Goal: Find contact information: Obtain details needed to contact an individual or organization

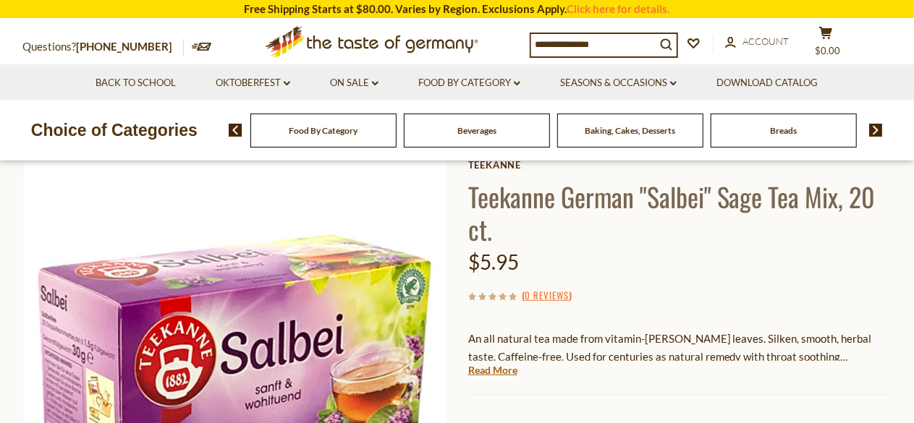
scroll to position [61, 0]
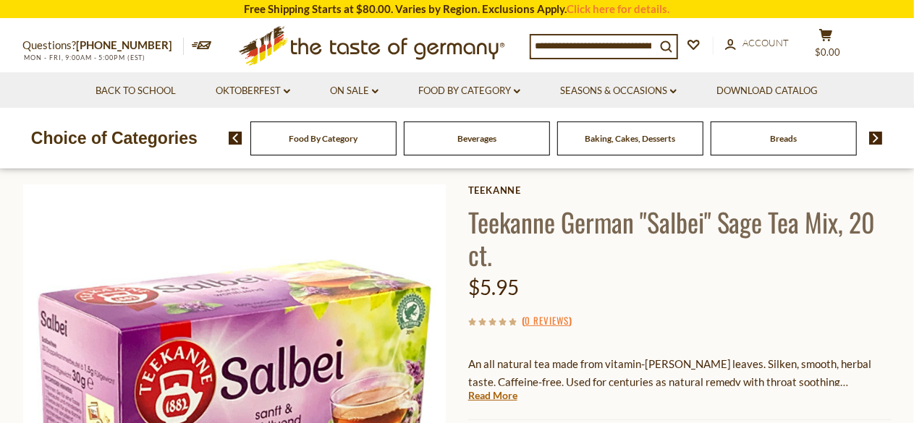
click at [622, 41] on input at bounding box center [593, 45] width 124 height 20
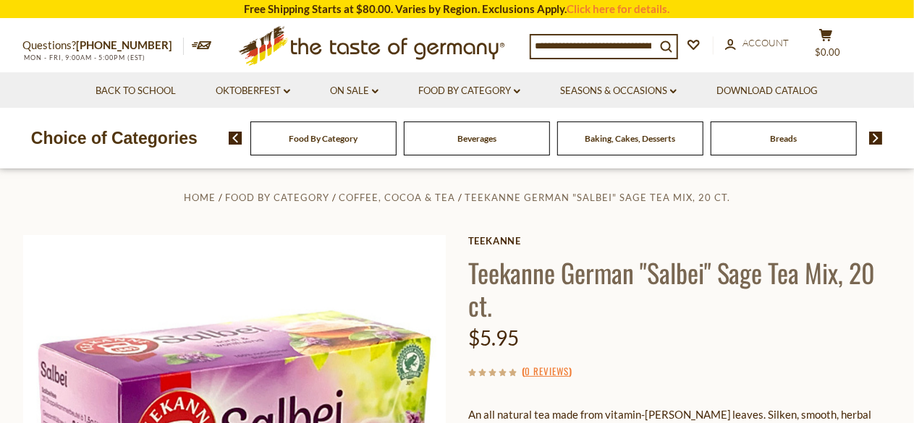
scroll to position [0, 0]
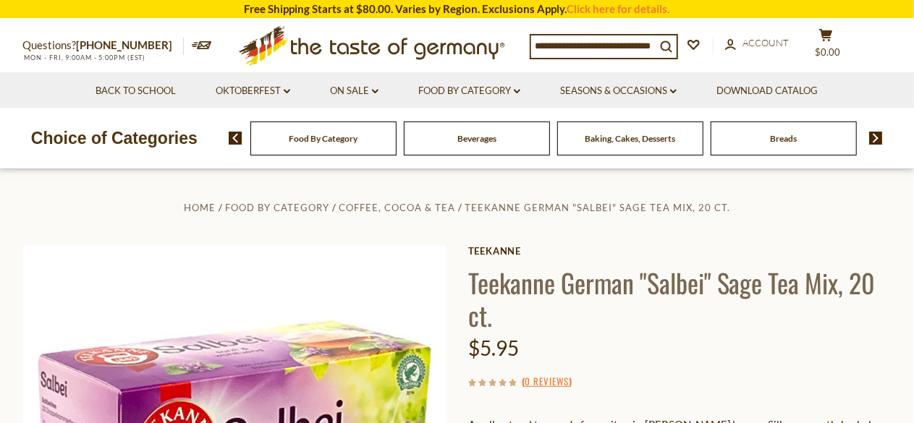
click at [875, 140] on img at bounding box center [876, 138] width 14 height 13
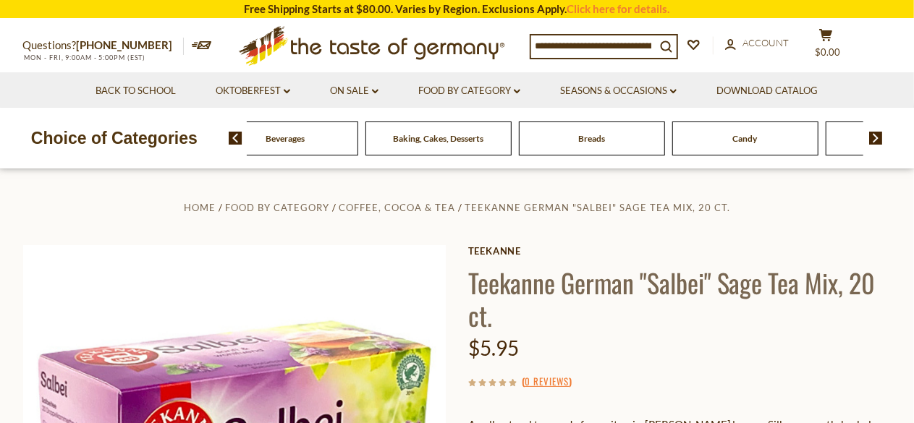
click at [875, 140] on img at bounding box center [876, 138] width 14 height 13
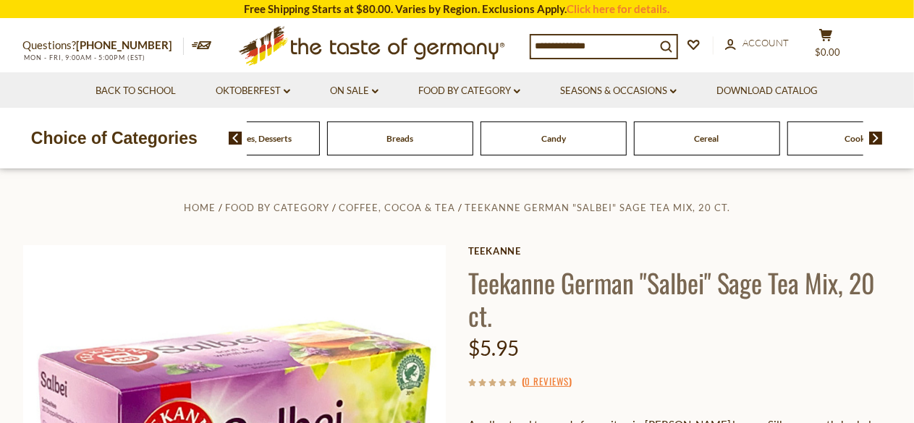
click at [875, 137] on img at bounding box center [876, 138] width 14 height 13
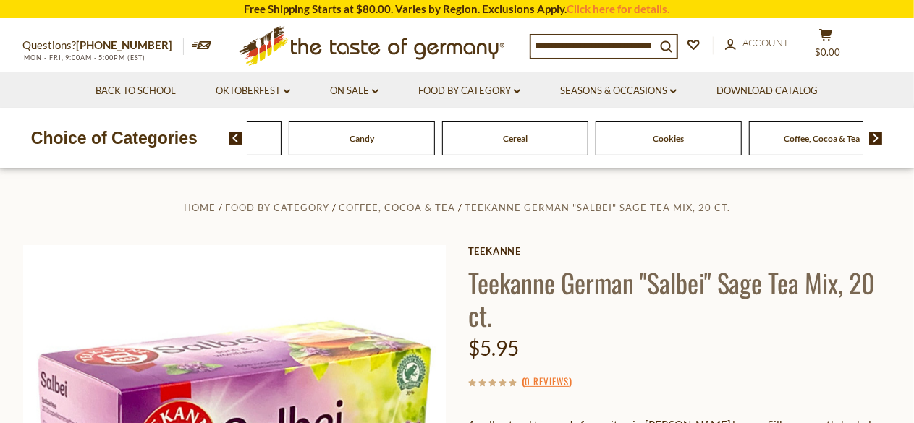
click at [875, 137] on img at bounding box center [876, 138] width 14 height 13
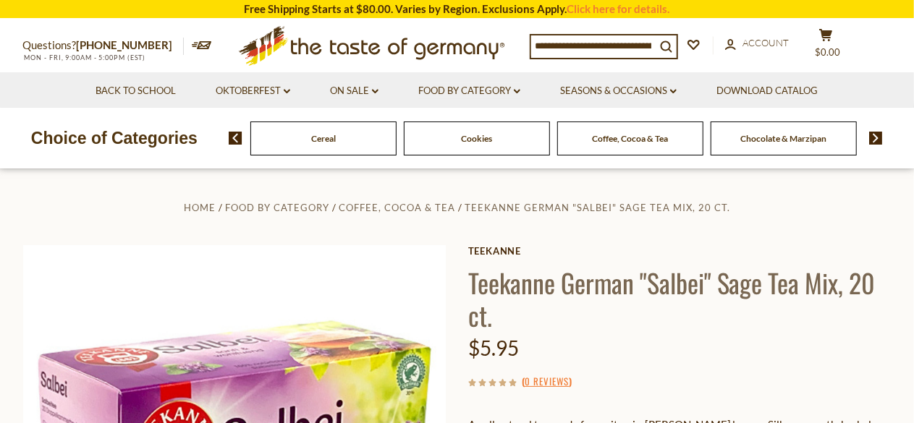
click at [875, 137] on img at bounding box center [876, 138] width 14 height 13
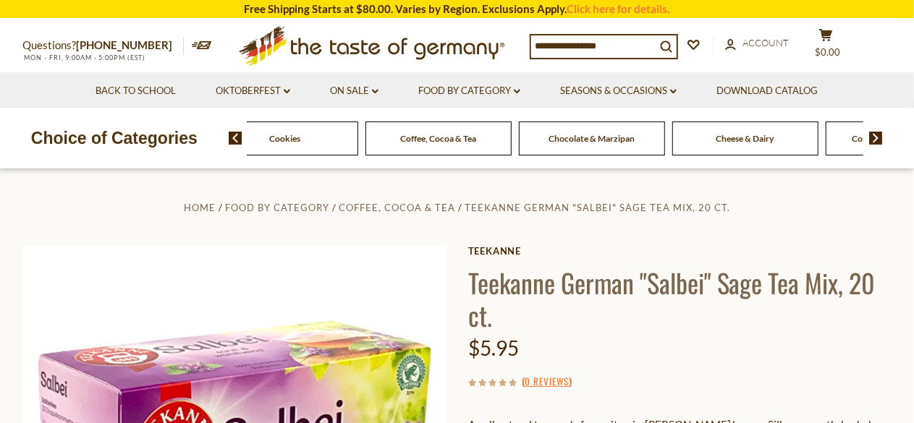
click at [875, 137] on img at bounding box center [876, 138] width 14 height 13
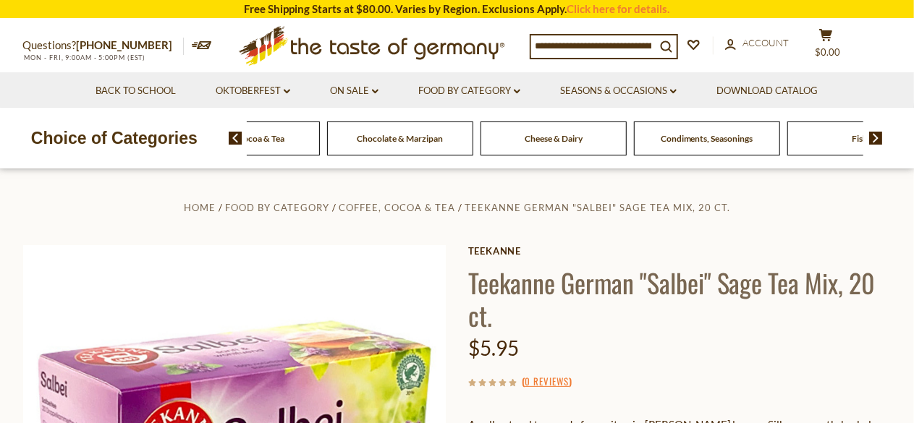
click at [875, 137] on img at bounding box center [876, 138] width 14 height 13
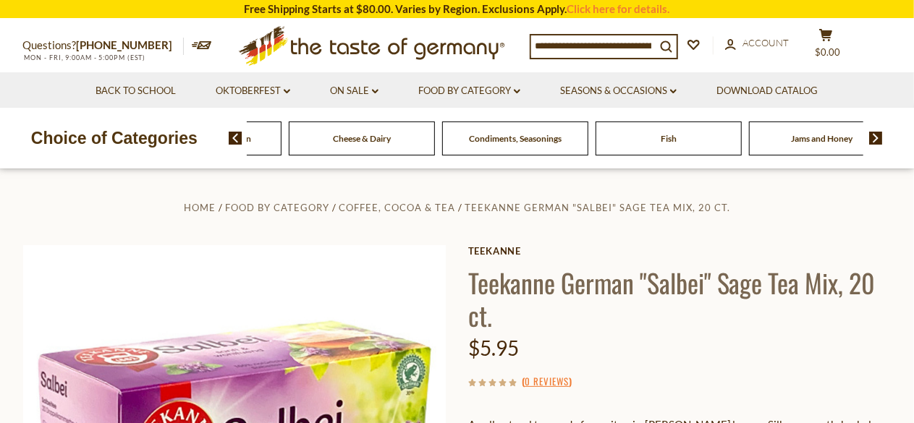
click at [875, 137] on img at bounding box center [876, 138] width 14 height 13
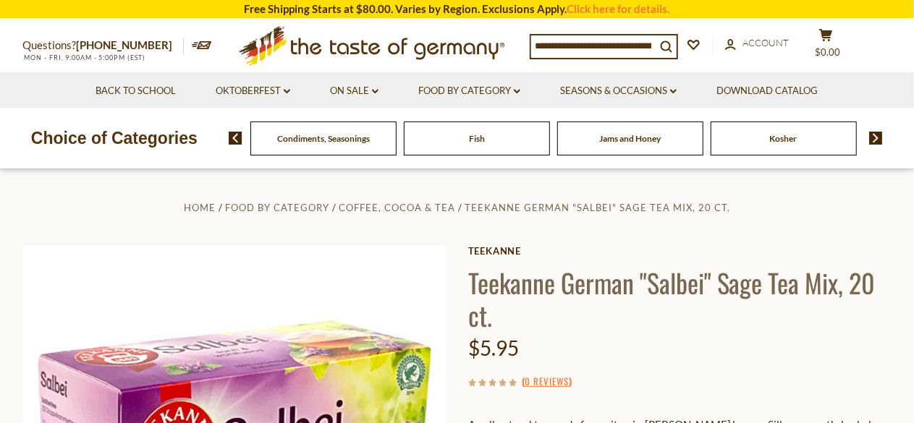
click at [875, 137] on img at bounding box center [876, 138] width 14 height 13
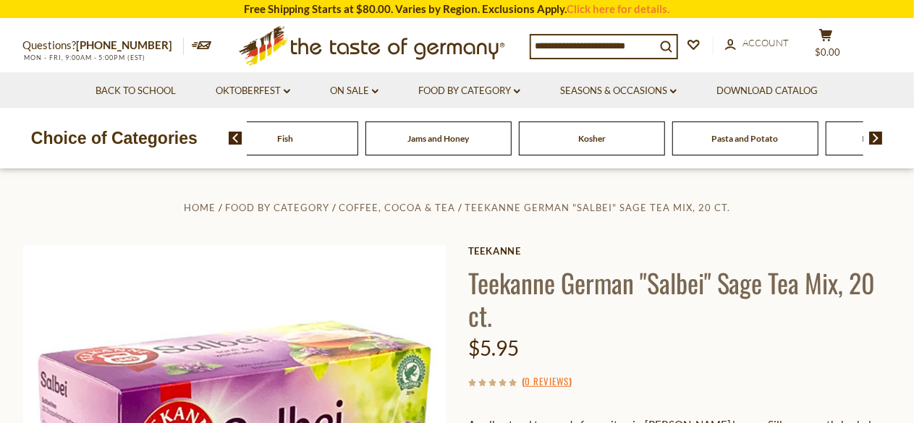
click at [875, 137] on img at bounding box center [876, 138] width 14 height 13
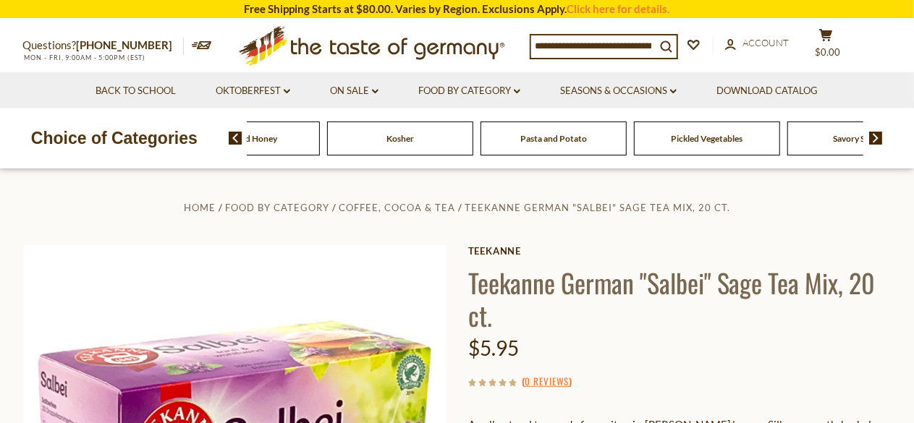
click at [875, 137] on img at bounding box center [876, 138] width 14 height 13
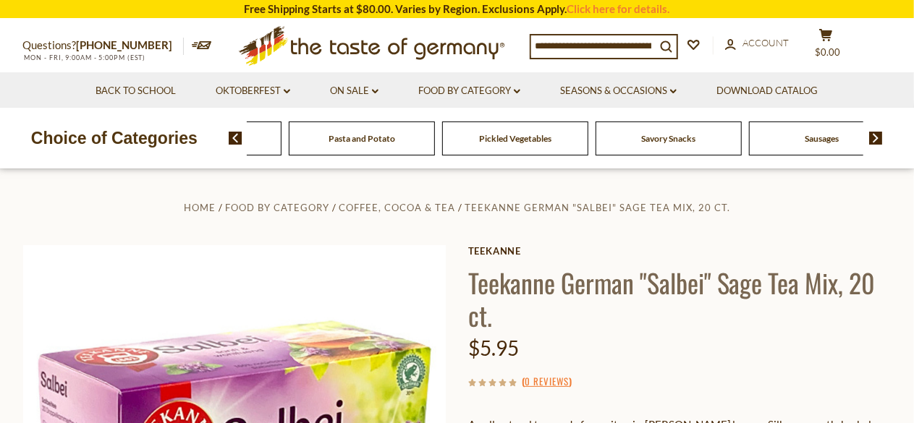
click at [875, 137] on img at bounding box center [876, 138] width 14 height 13
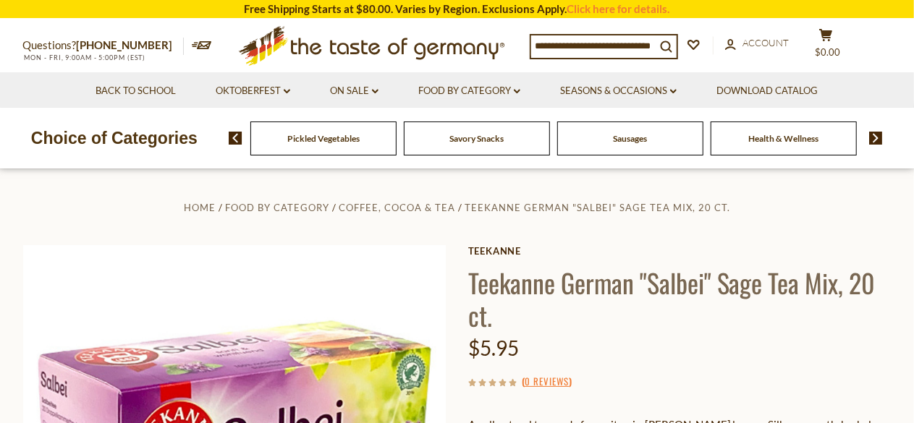
click at [875, 137] on img at bounding box center [876, 138] width 14 height 13
click at [233, 132] on img at bounding box center [236, 138] width 14 height 13
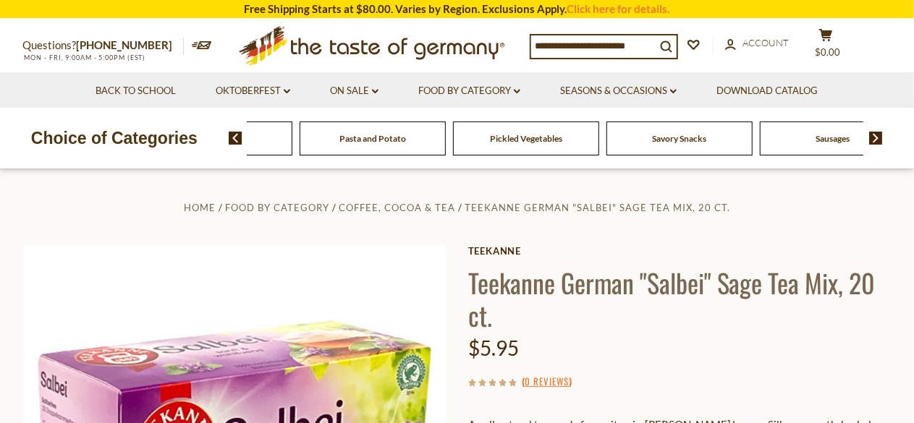
click at [233, 132] on img at bounding box center [236, 138] width 14 height 13
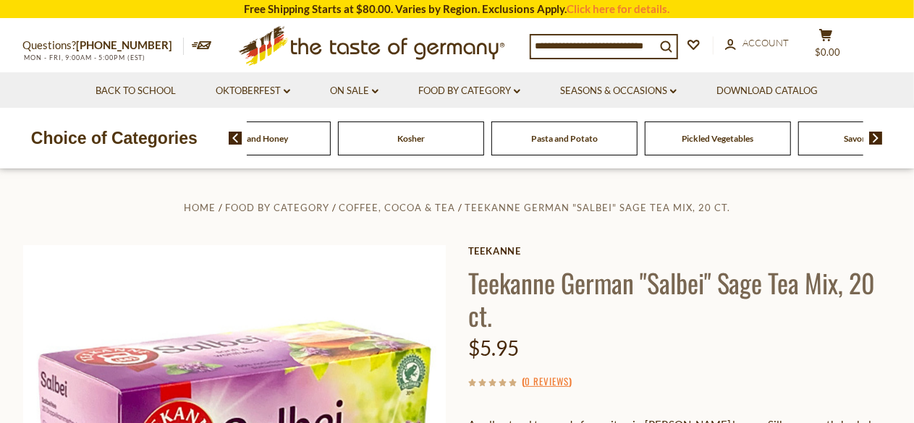
click at [233, 132] on img at bounding box center [236, 138] width 14 height 13
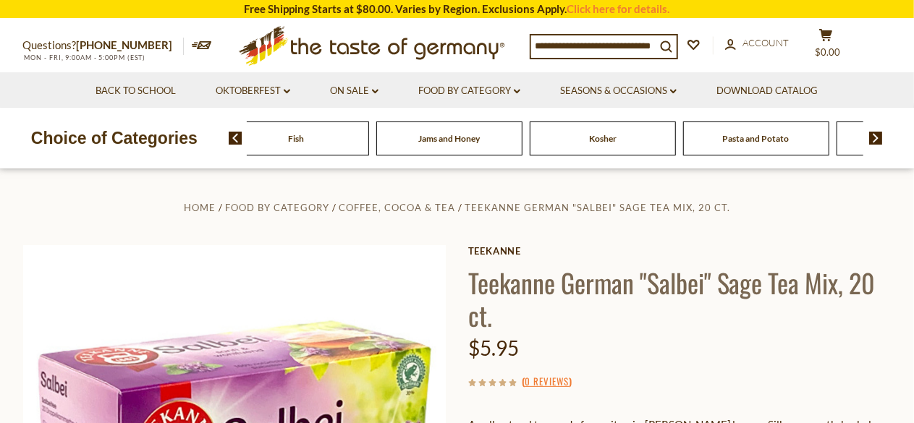
click at [233, 132] on img at bounding box center [236, 138] width 14 height 13
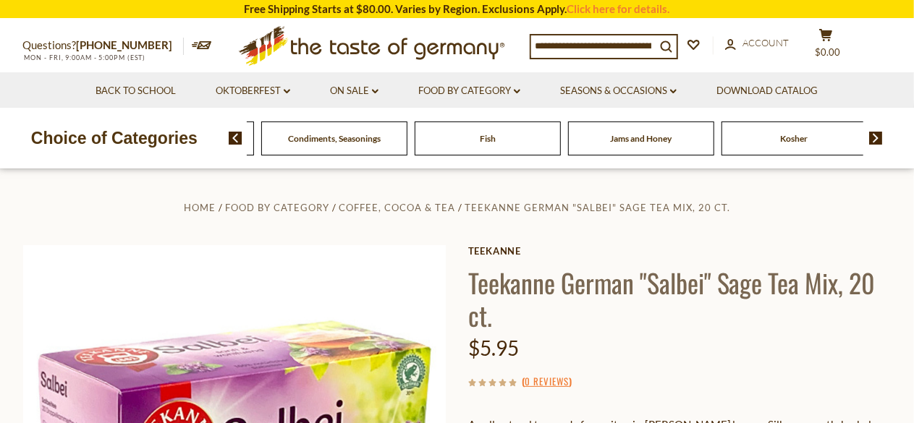
click at [233, 132] on img at bounding box center [236, 138] width 14 height 13
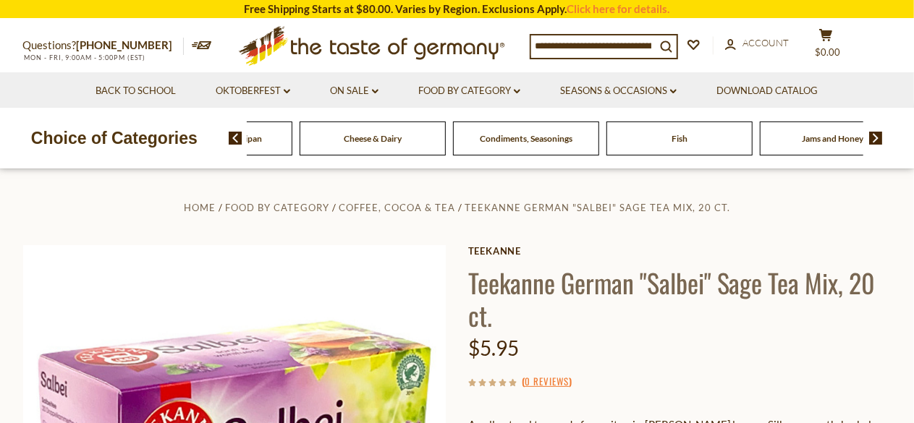
click at [233, 132] on img at bounding box center [236, 138] width 14 height 13
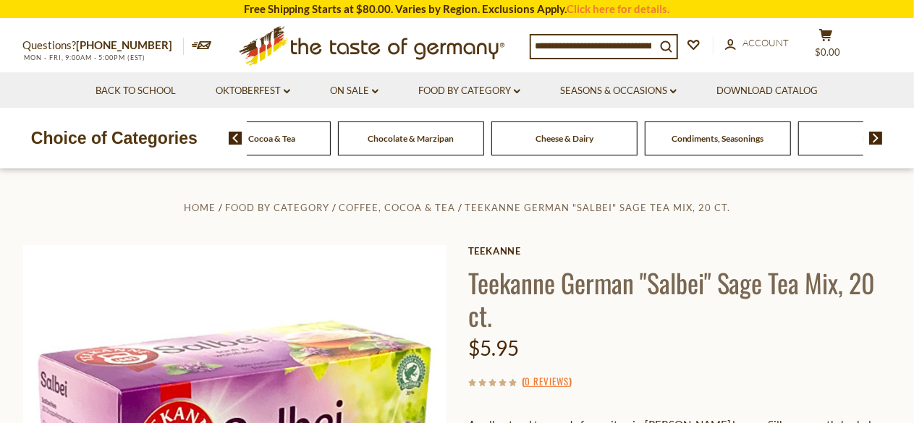
click at [233, 132] on img at bounding box center [236, 138] width 14 height 13
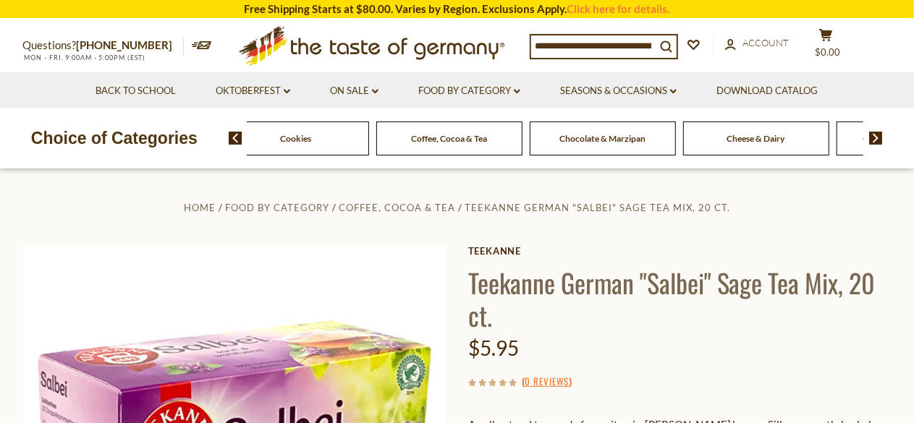
click at [233, 132] on img at bounding box center [236, 138] width 14 height 13
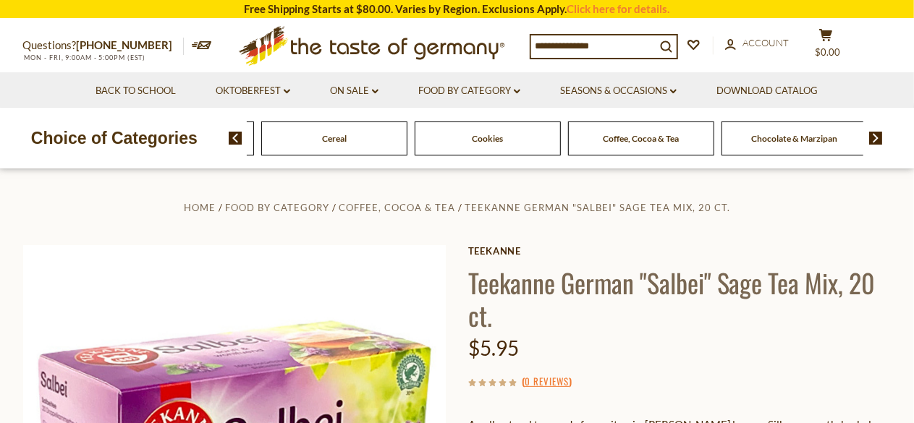
click at [233, 132] on img at bounding box center [236, 138] width 14 height 13
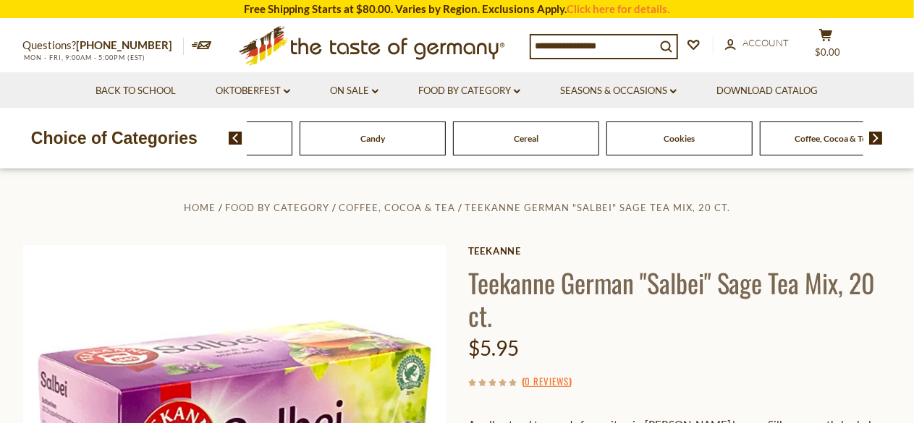
click at [233, 132] on img at bounding box center [236, 138] width 14 height 13
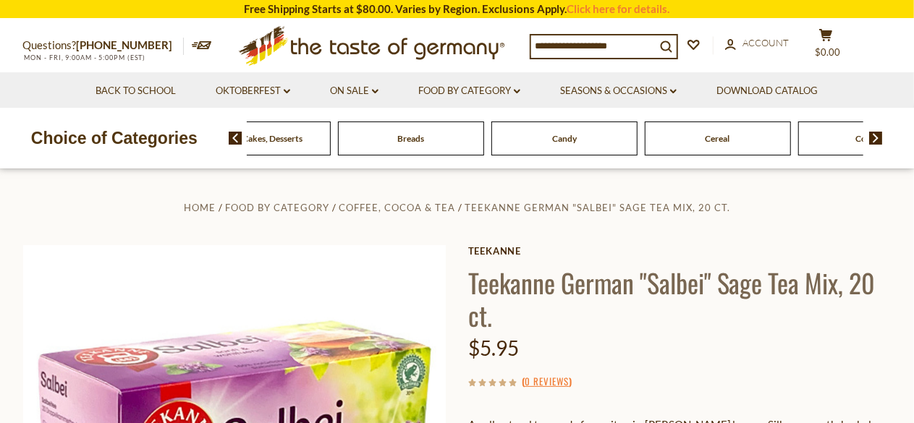
click at [233, 132] on img at bounding box center [236, 138] width 14 height 13
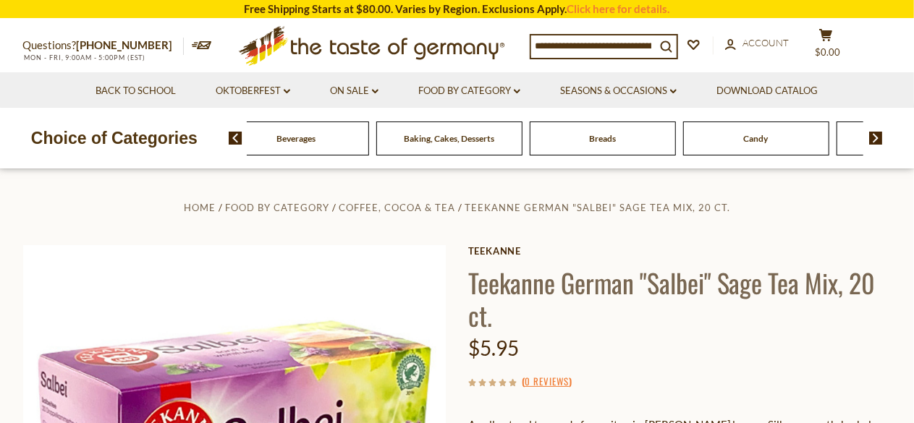
click at [233, 132] on img at bounding box center [236, 138] width 14 height 13
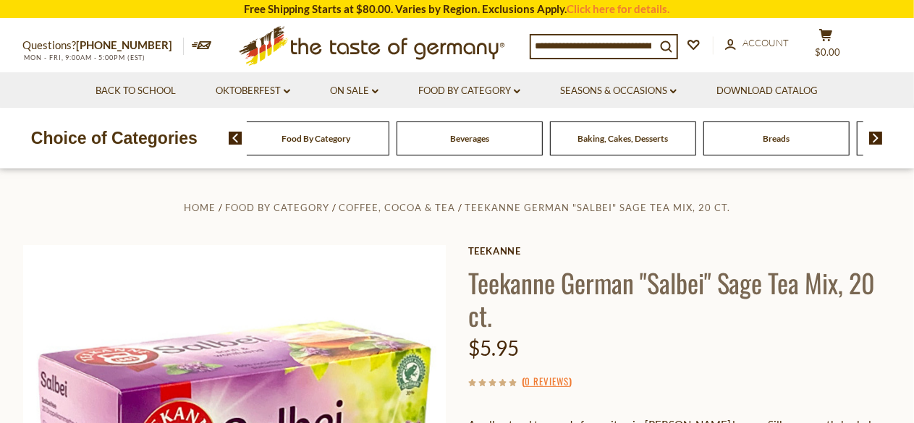
click at [233, 132] on img at bounding box center [236, 138] width 14 height 13
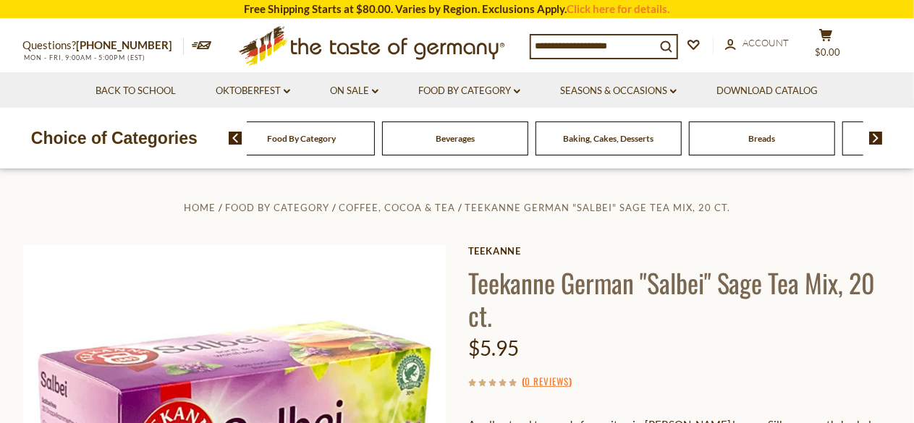
drag, startPoint x: 265, startPoint y: 143, endPoint x: 221, endPoint y: 156, distance: 45.1
click at [221, 156] on div "Choice of Categories Food By Category [GEOGRAPHIC_DATA] Baking, Cakes, Desserts…" at bounding box center [457, 138] width 914 height 61
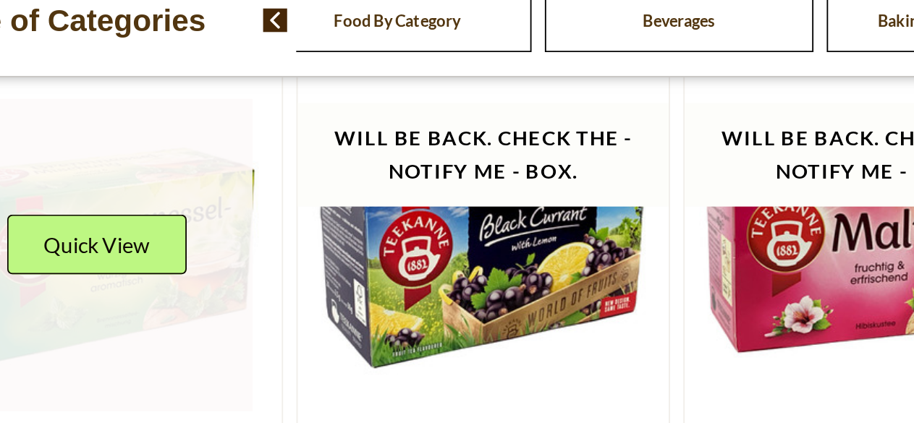
scroll to position [1874, 0]
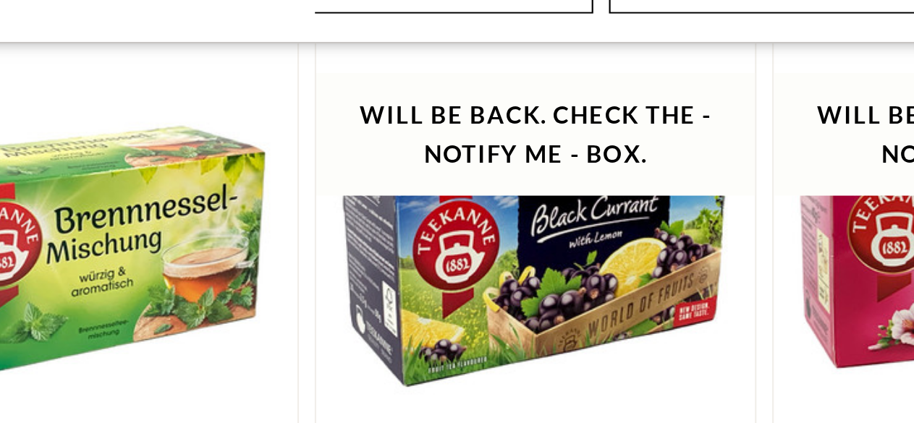
click at [243, 246] on article "Quick View Teekanne Teekanne "Brennessel" German Nettle Tea Mix, 20 ct. $5.95" at bounding box center [141, 306] width 211 height 300
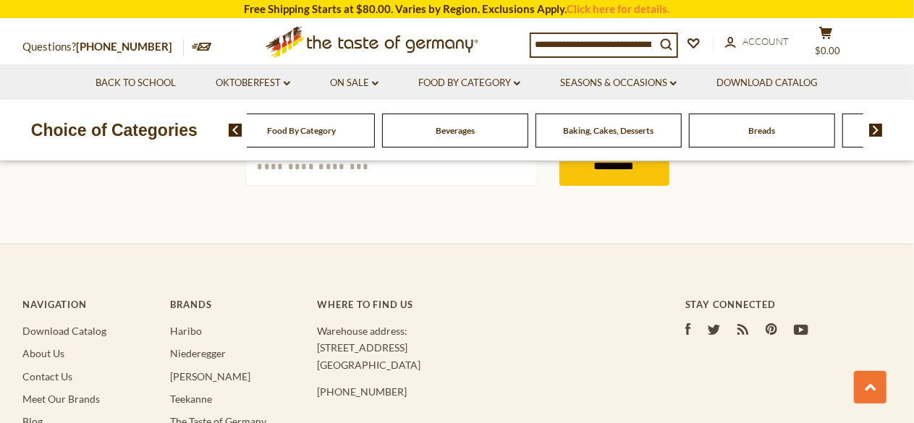
scroll to position [2425, 0]
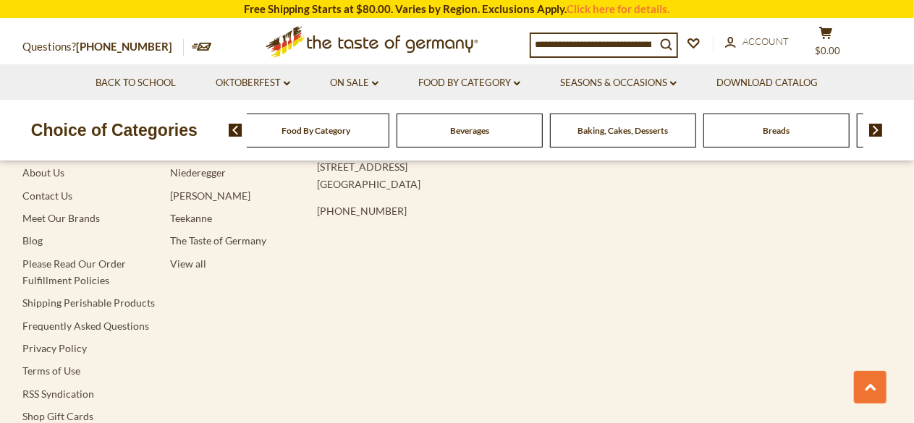
scroll to position [2600, 0]
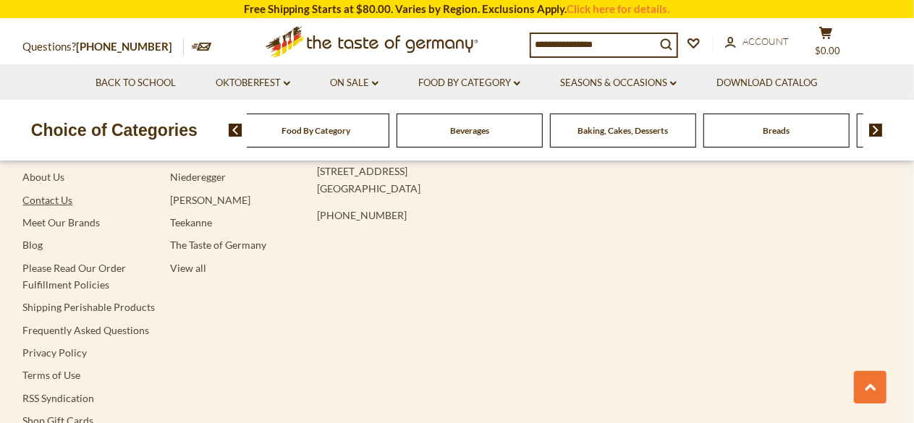
click at [45, 194] on link "Contact Us" at bounding box center [48, 200] width 50 height 12
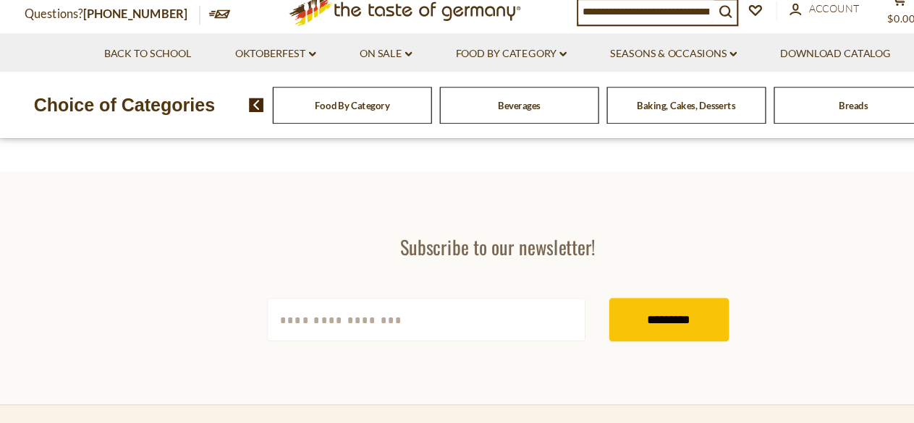
scroll to position [1113, 0]
